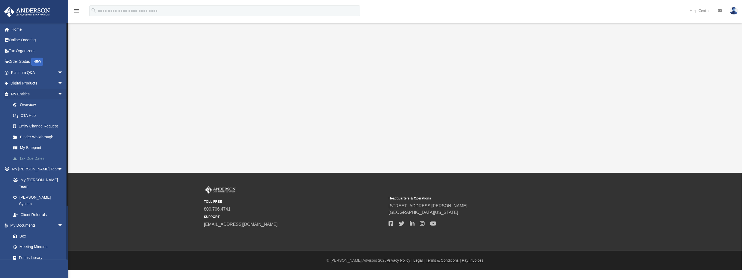
click at [29, 158] on link "Tax Due Dates" at bounding box center [40, 158] width 64 height 11
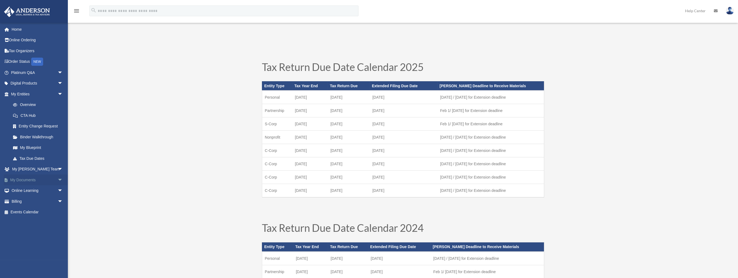
click at [29, 179] on link "My Documents arrow_drop_down" at bounding box center [37, 179] width 67 height 11
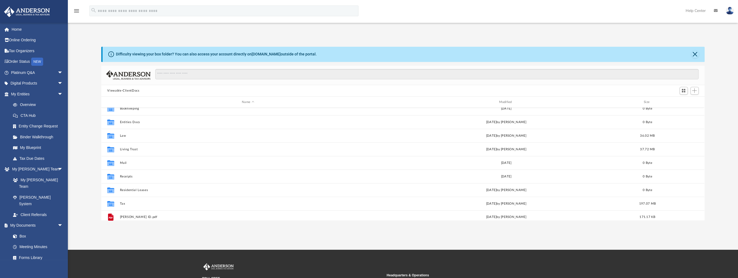
scroll to position [10, 0]
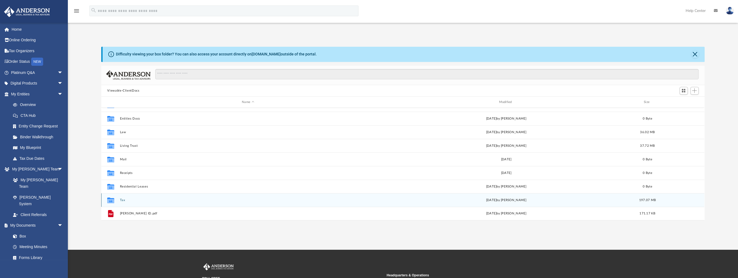
click at [122, 200] on button "Tax" at bounding box center [248, 200] width 256 height 4
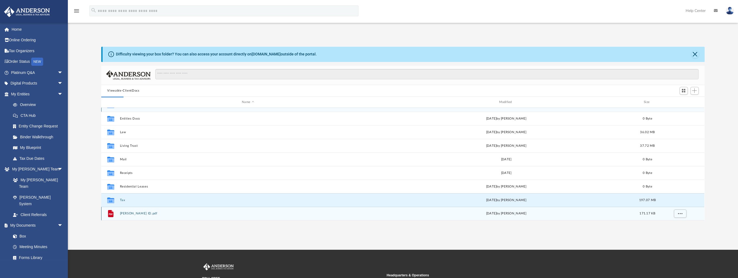
scroll to position [0, 0]
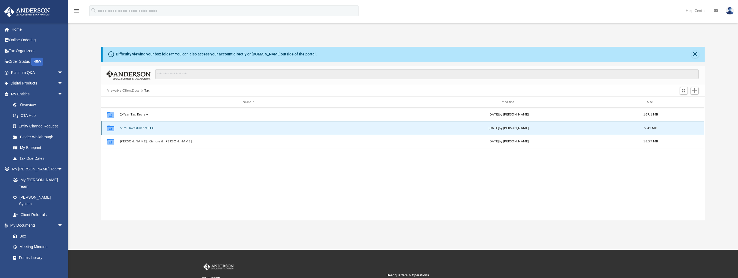
click at [134, 126] on button "SKYT Investments LLC" at bounding box center [249, 128] width 258 height 4
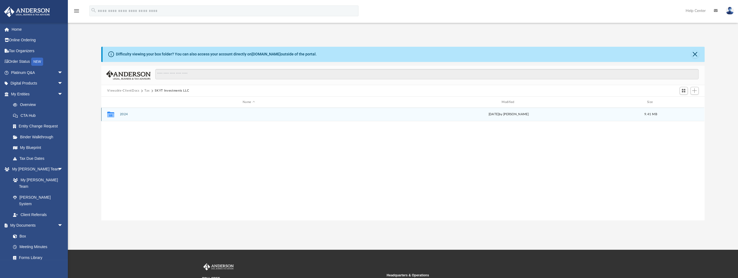
click at [122, 116] on button "2024" at bounding box center [249, 115] width 258 height 4
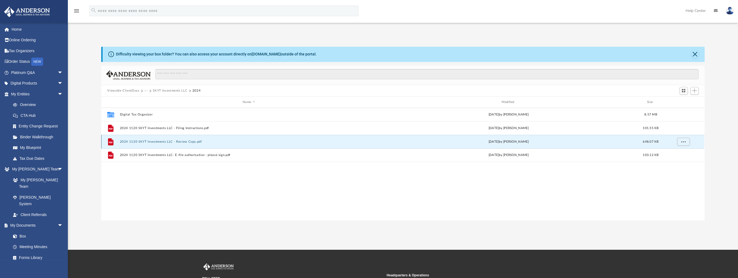
click at [181, 142] on button "2024 1120 SKYT Investments LLC - Review Copy.pdf" at bounding box center [249, 142] width 258 height 4
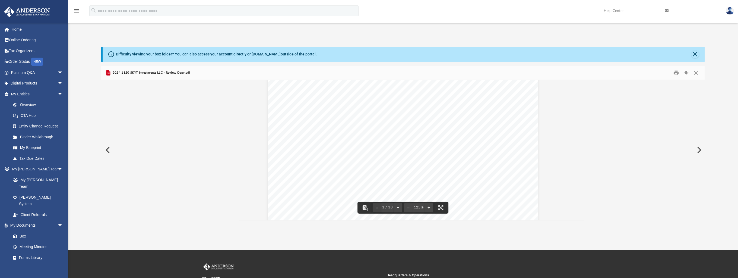
scroll to position [22, 0]
click at [696, 53] on button "Close" at bounding box center [696, 55] width 8 height 8
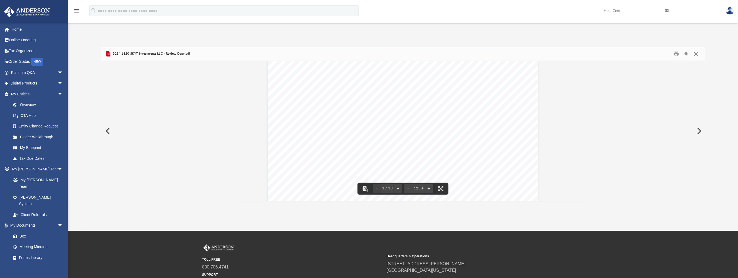
click at [697, 52] on button "Close" at bounding box center [696, 53] width 10 height 8
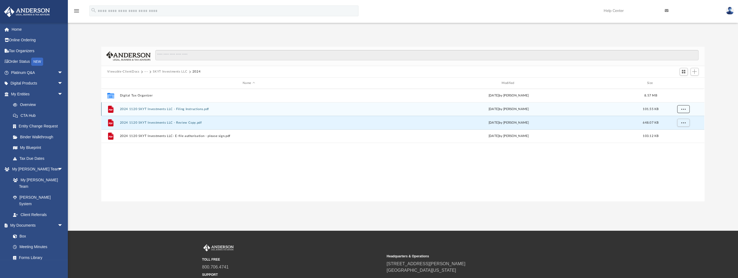
click at [685, 108] on span "More options" at bounding box center [684, 109] width 4 height 3
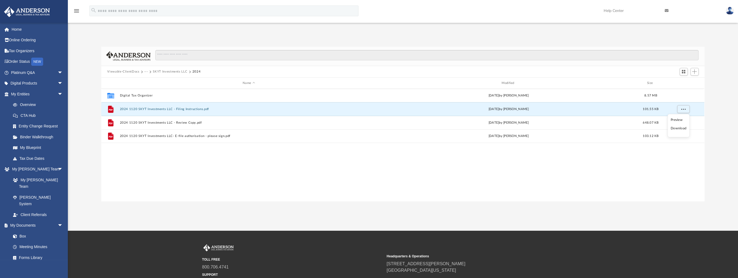
click at [680, 129] on li "Download" at bounding box center [679, 129] width 16 height 6
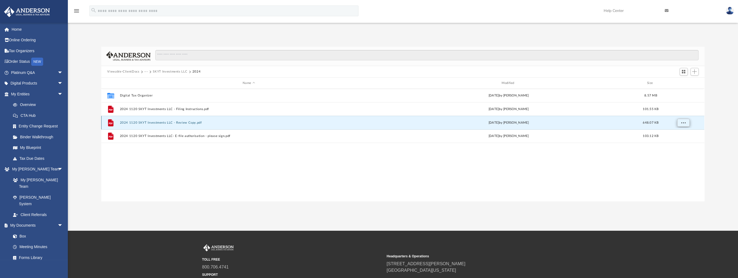
click at [683, 123] on span "More options" at bounding box center [684, 122] width 4 height 3
click at [679, 141] on li "Download" at bounding box center [679, 142] width 16 height 6
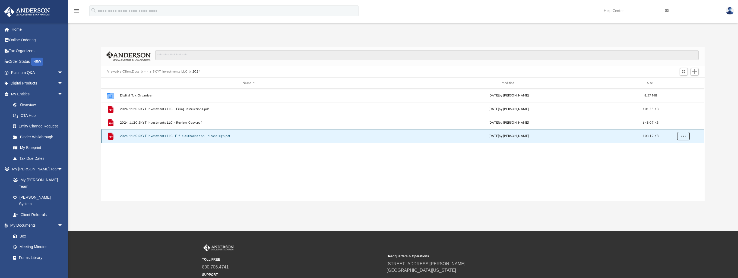
click at [686, 137] on button "More options" at bounding box center [683, 136] width 12 height 8
click at [679, 155] on li "Download" at bounding box center [679, 156] width 16 height 6
click at [697, 73] on span "Add" at bounding box center [694, 71] width 5 height 5
click at [684, 83] on li "Upload" at bounding box center [686, 83] width 17 height 6
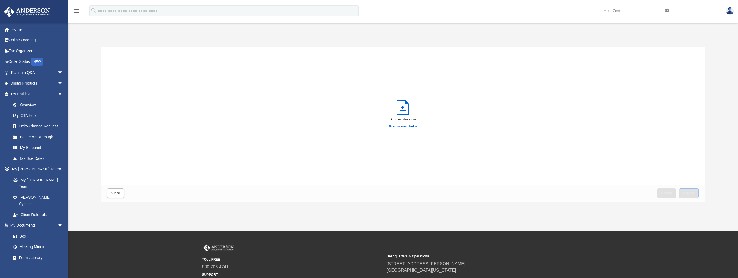
scroll to position [134, 600]
click at [689, 192] on span "Upload" at bounding box center [688, 192] width 11 height 3
click at [116, 192] on span "Close" at bounding box center [115, 192] width 9 height 3
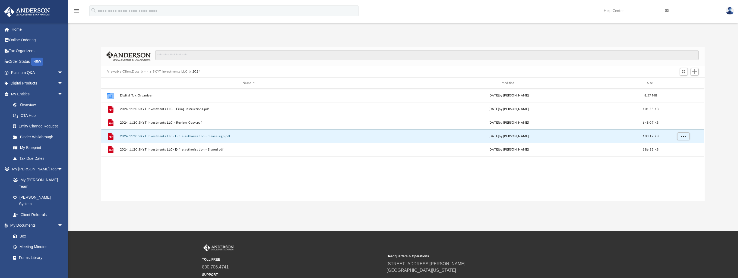
click at [160, 72] on button "SKYT Investments LLC" at bounding box center [170, 71] width 34 height 5
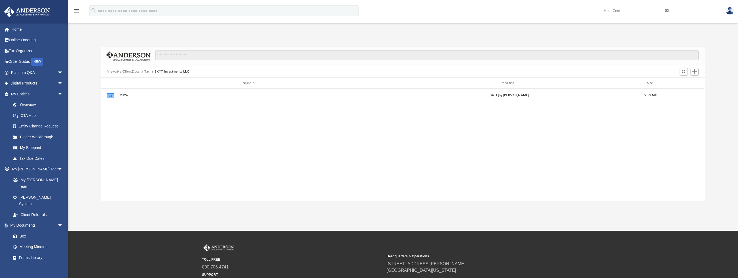
click at [148, 70] on button "Tax" at bounding box center [146, 71] width 5 height 5
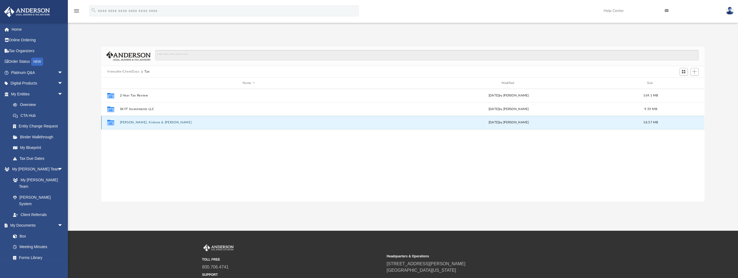
click at [146, 123] on button "Thakur, Kishore & Marilyn" at bounding box center [249, 123] width 258 height 4
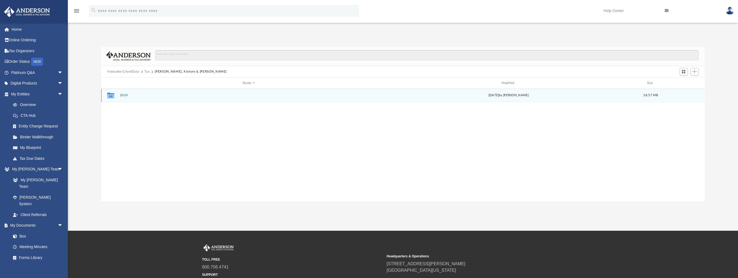
click at [125, 96] on button "2024" at bounding box center [249, 96] width 258 height 4
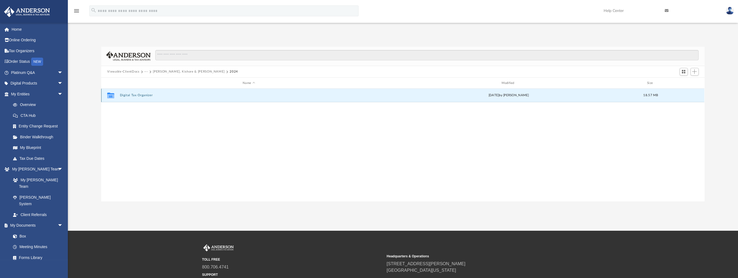
click at [146, 95] on button "Digital Tax Organizer" at bounding box center [249, 96] width 258 height 4
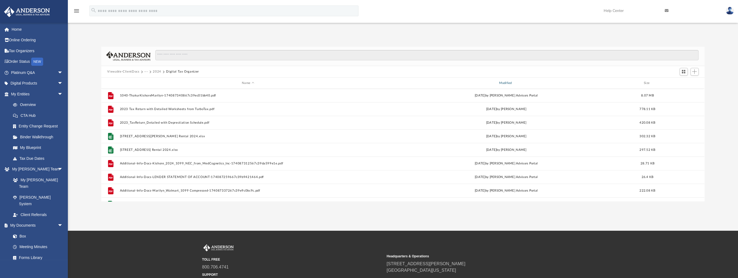
click at [508, 84] on div "Modified" at bounding box center [506, 83] width 256 height 5
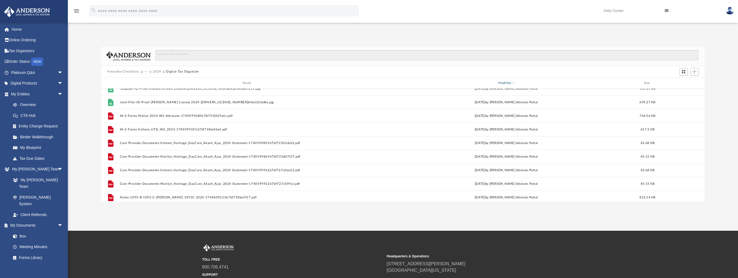
scroll to position [0, 0]
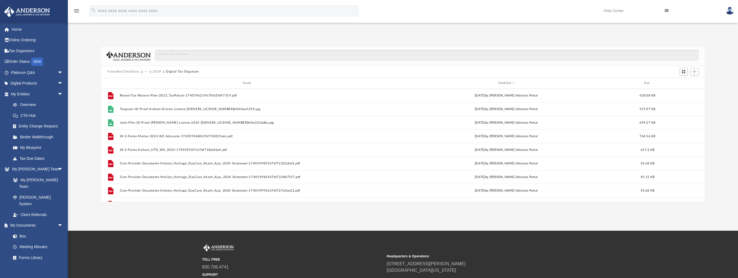
click at [160, 70] on button "2024" at bounding box center [157, 71] width 8 height 5
